Goal: Transaction & Acquisition: Purchase product/service

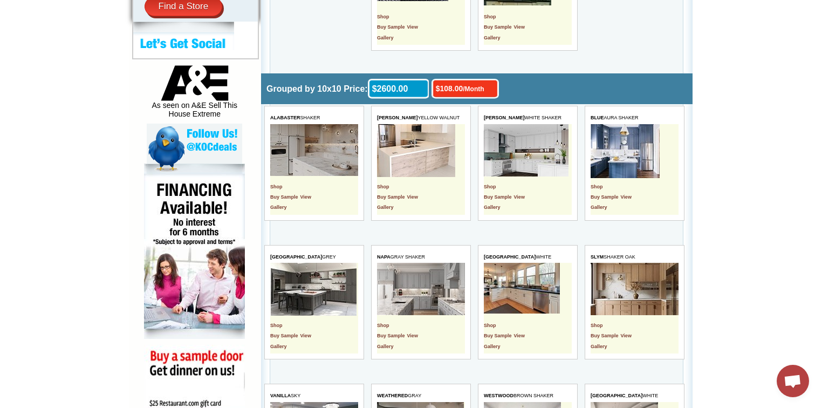
scroll to position [345, 0]
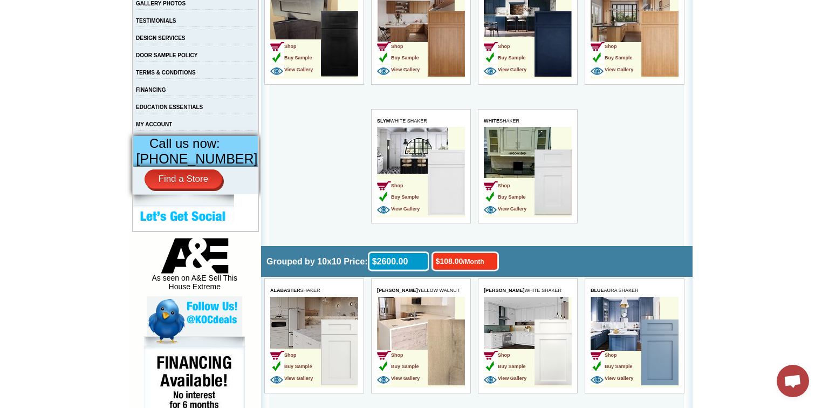
click at [548, 185] on img at bounding box center [552, 182] width 37 height 66
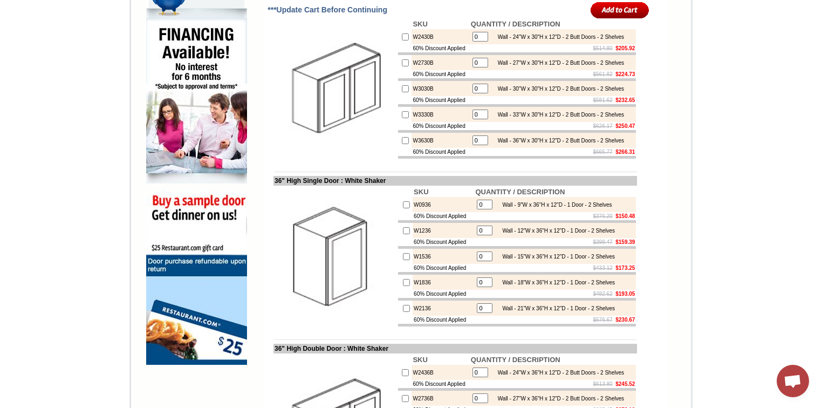
scroll to position [820, 0]
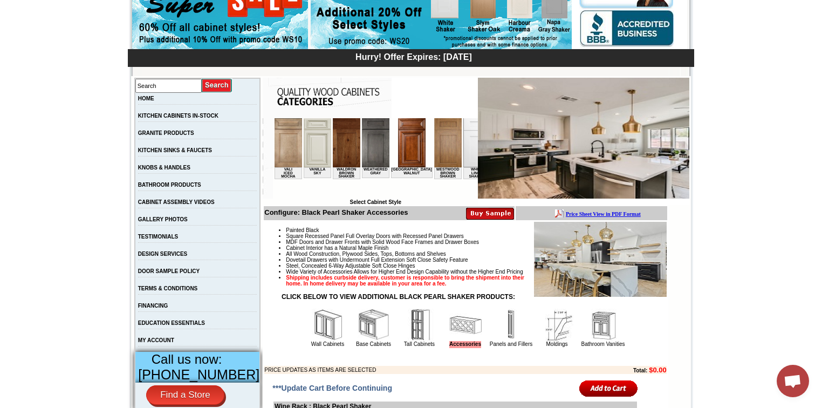
scroll to position [0, 1954]
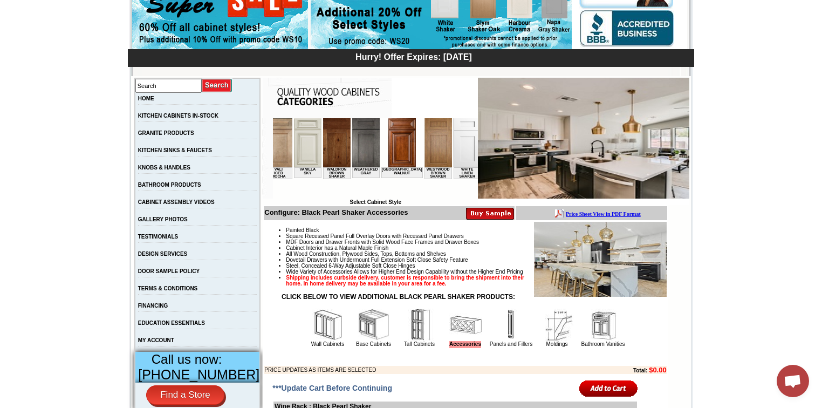
click at [512, 143] on img at bounding box center [525, 142] width 27 height 49
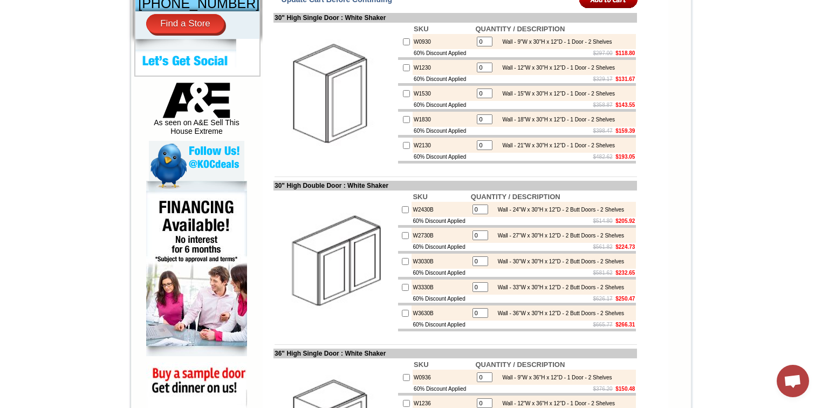
scroll to position [173, 0]
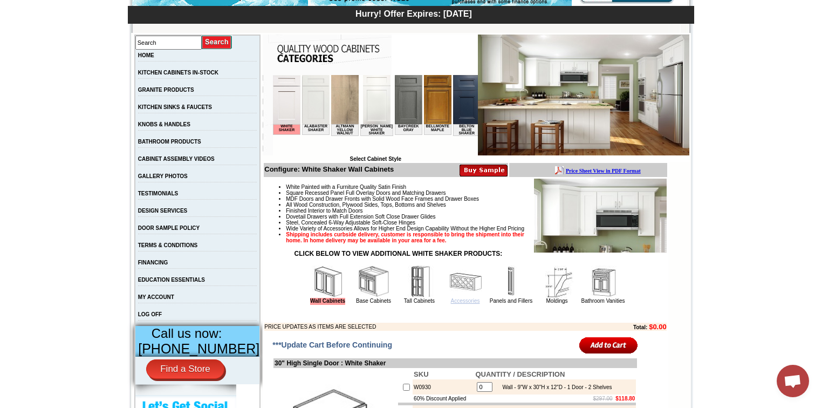
click at [459, 304] on link "Accessories" at bounding box center [465, 301] width 29 height 6
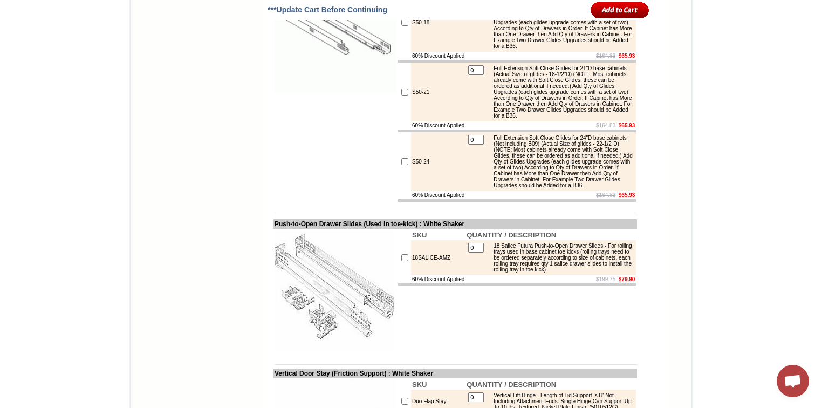
scroll to position [2545, 0]
